Goal: Task Accomplishment & Management: Use online tool/utility

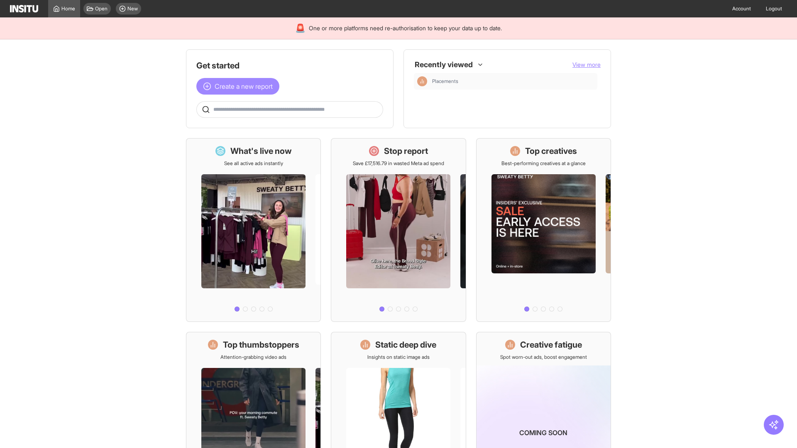
click at [240, 86] on span "Create a new report" at bounding box center [244, 86] width 58 height 10
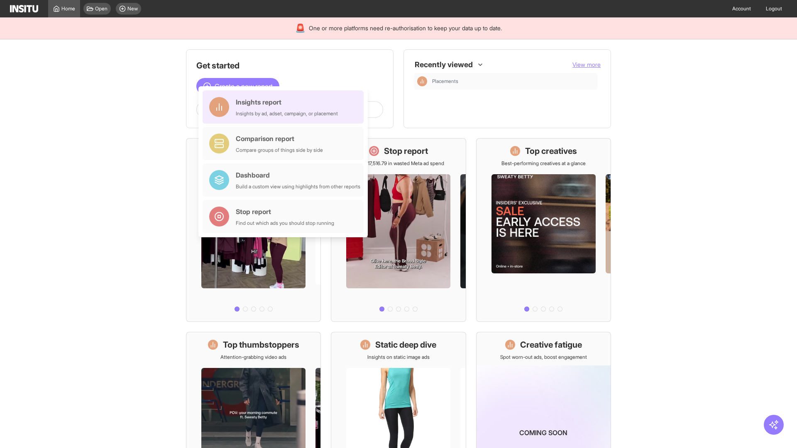
click at [285, 107] on div "Insights report Insights by ad, adset, campaign, or placement" at bounding box center [287, 107] width 102 height 20
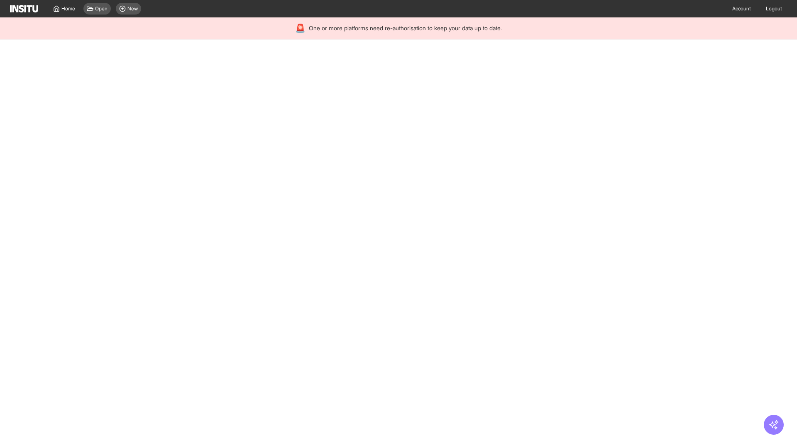
select select "**"
